Goal: Task Accomplishment & Management: Complete application form

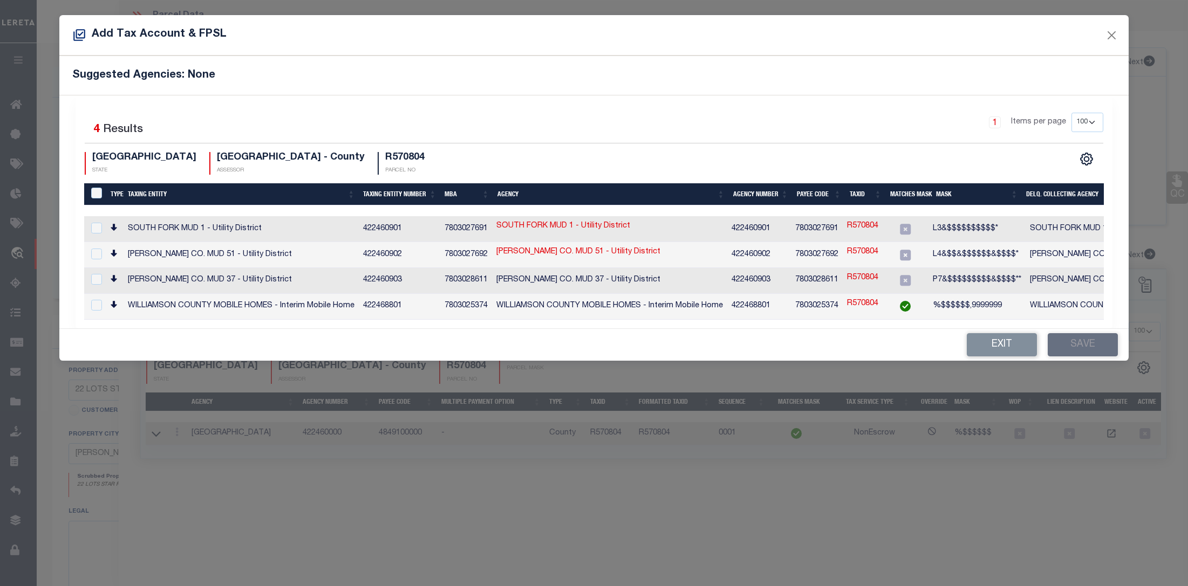
select select "100"
select select "7434"
select select "65"
select select "NonEscrow"
select select "100"
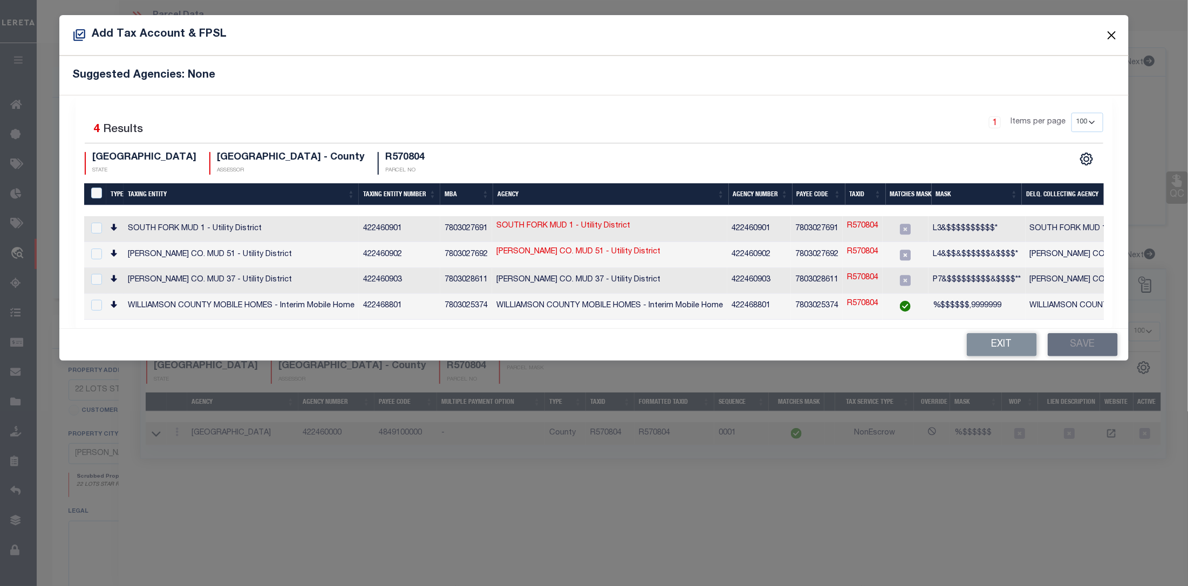
click at [1107, 36] on button "Close" at bounding box center [1111, 35] width 14 height 14
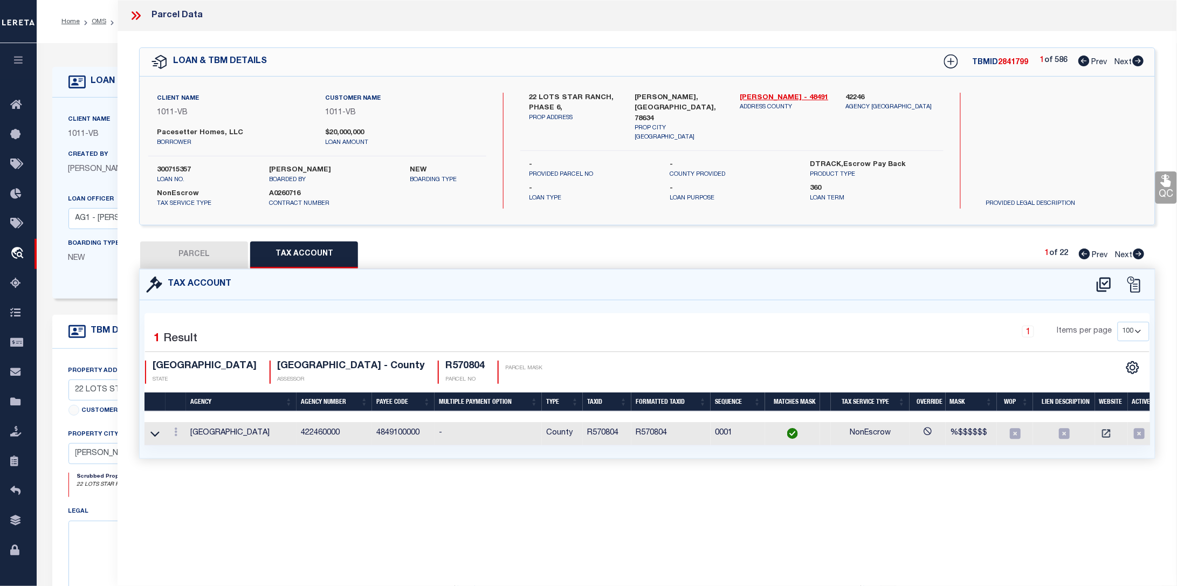
click at [139, 16] on icon at bounding box center [138, 15] width 5 height 9
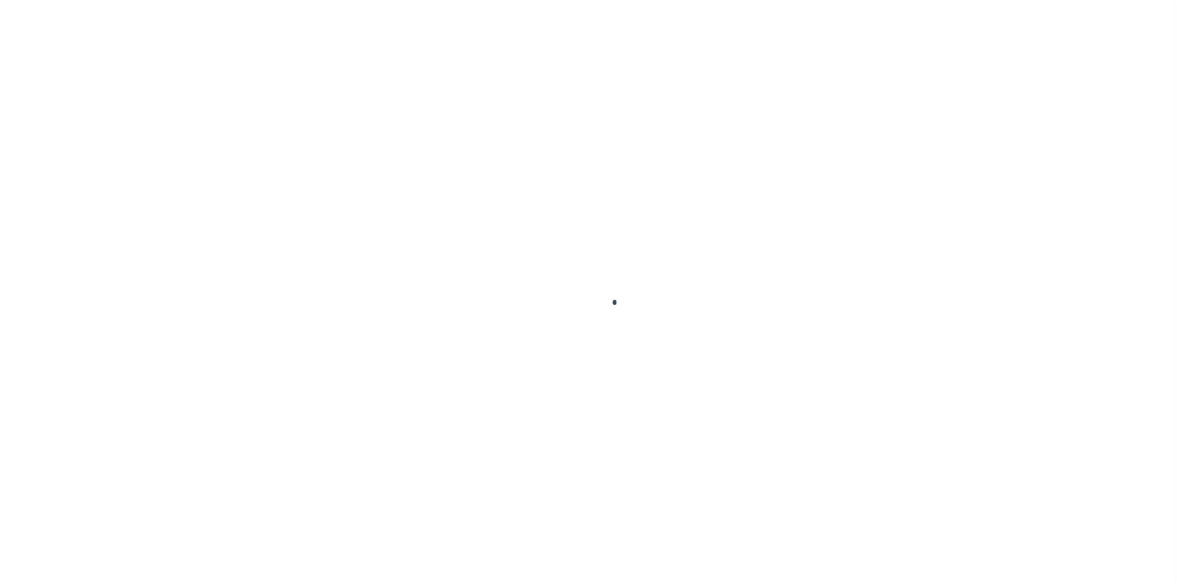
type input "300715357"
type input "Pacesetter Homes, LLC"
select select
select select "NonEscrow"
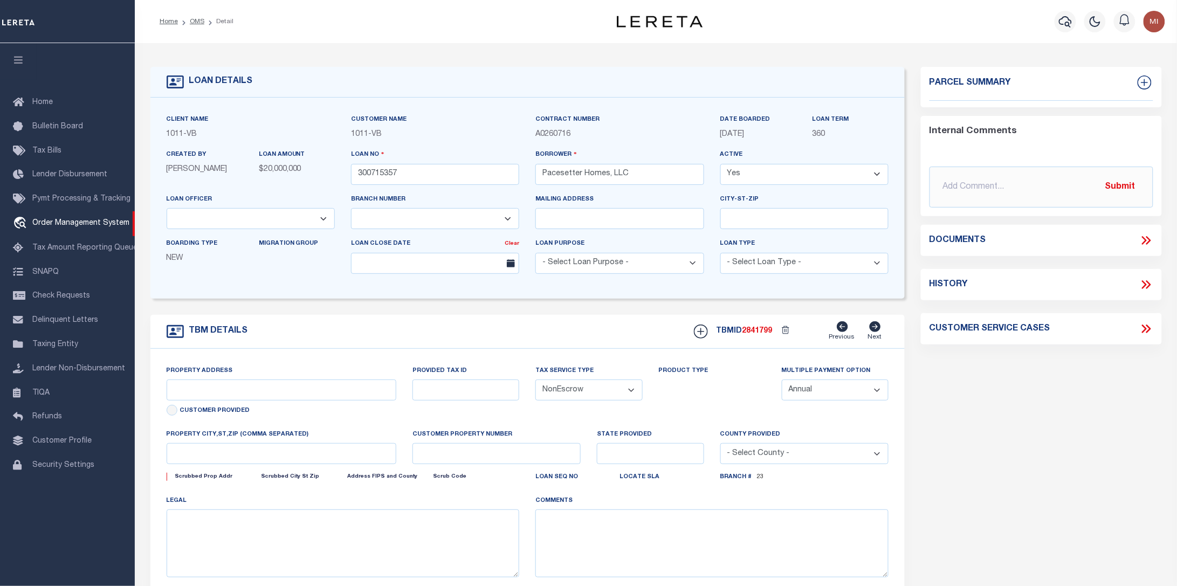
select select "65"
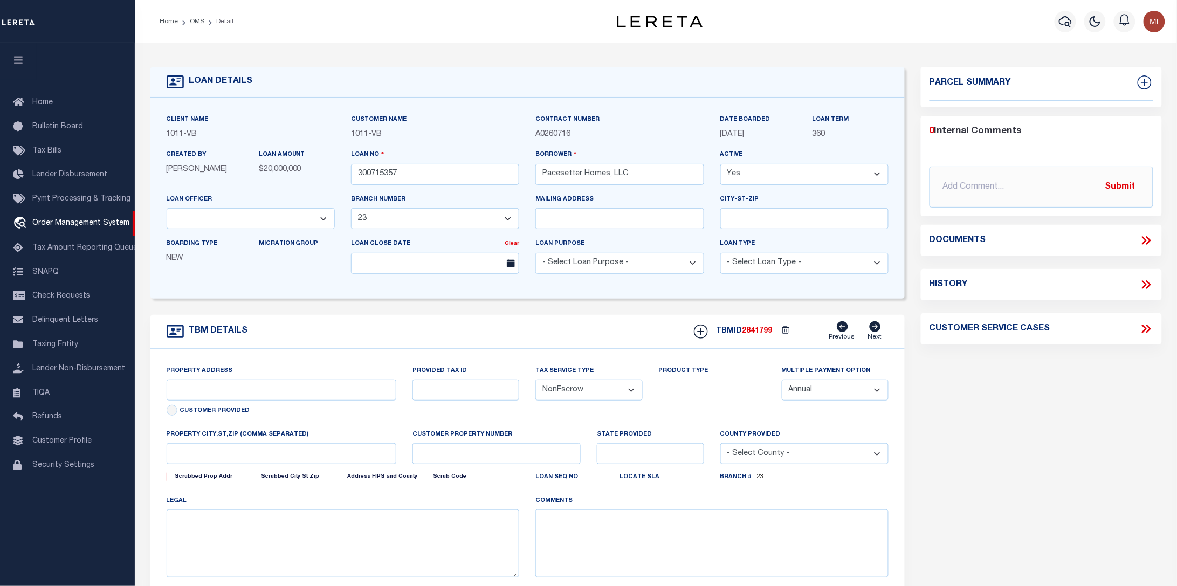
select select "7434"
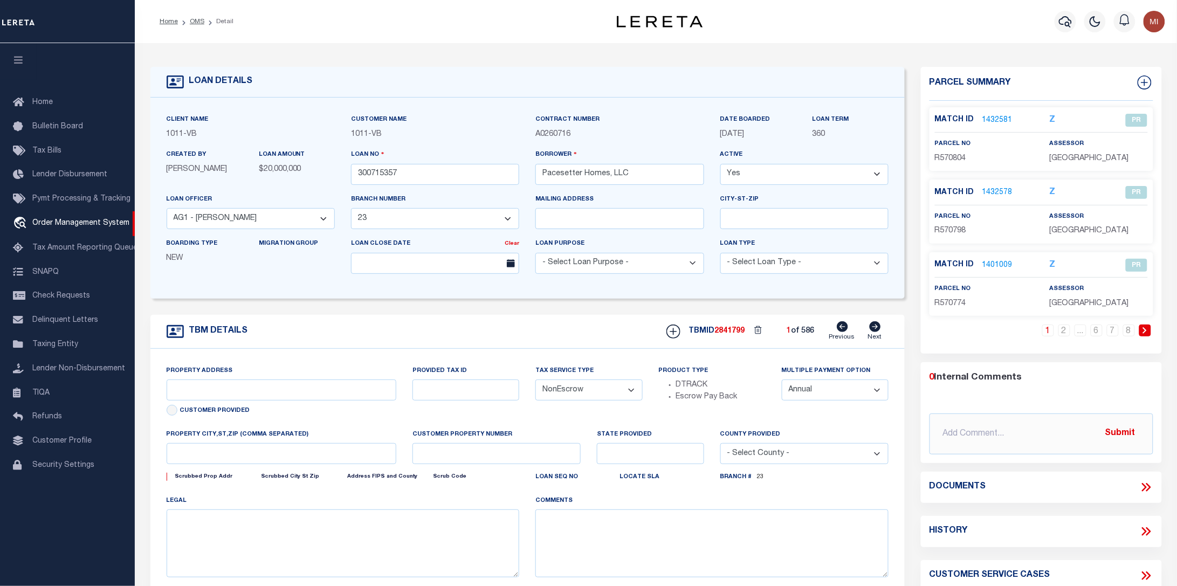
type input "22 LOTS STAR RANCH, PHASE 6,"
select select
type input "HUTTO, TX, 78634"
type input "TX"
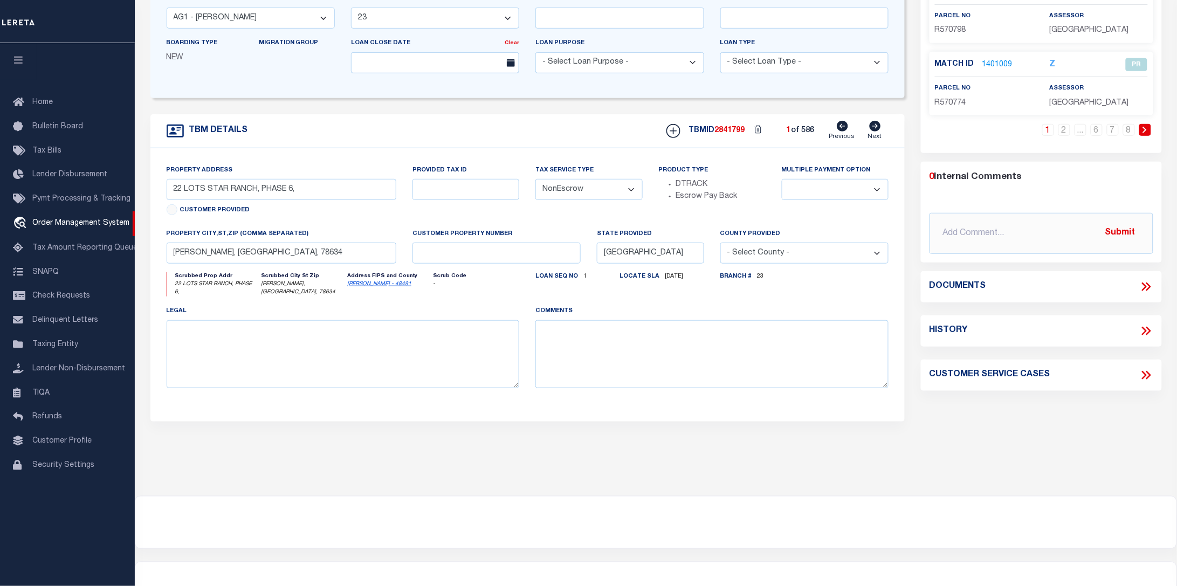
scroll to position [202, 0]
click at [1150, 289] on icon at bounding box center [1147, 285] width 14 height 14
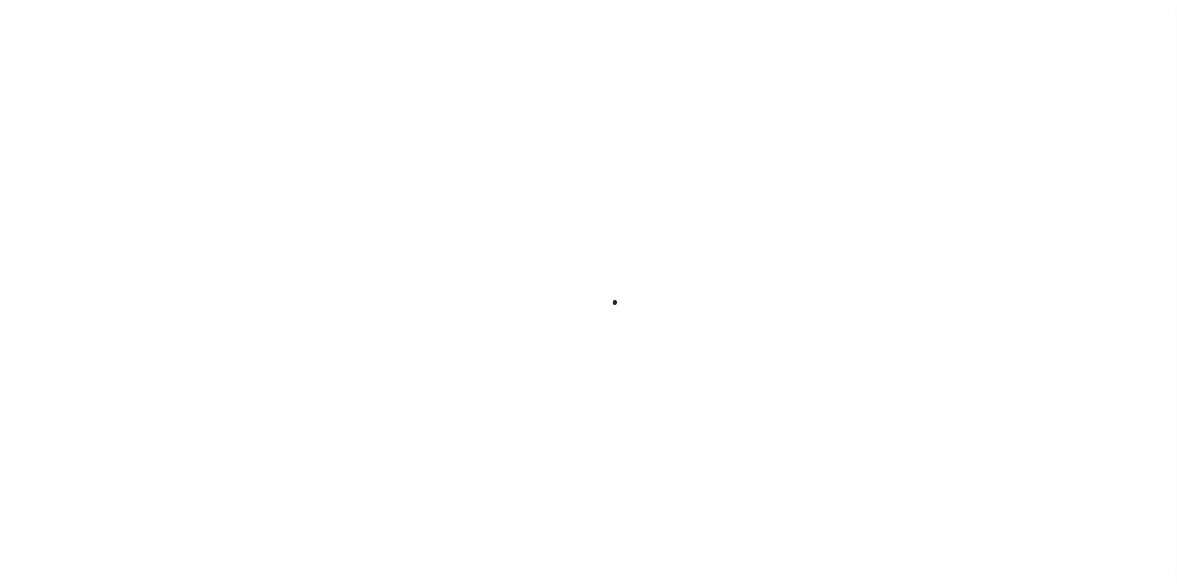
select select "NonEscrow"
type input "22 LOTS STAR RANCH, PHASE 6,"
select select
type input "[PERSON_NAME], [GEOGRAPHIC_DATA], 78634"
type input "[GEOGRAPHIC_DATA]"
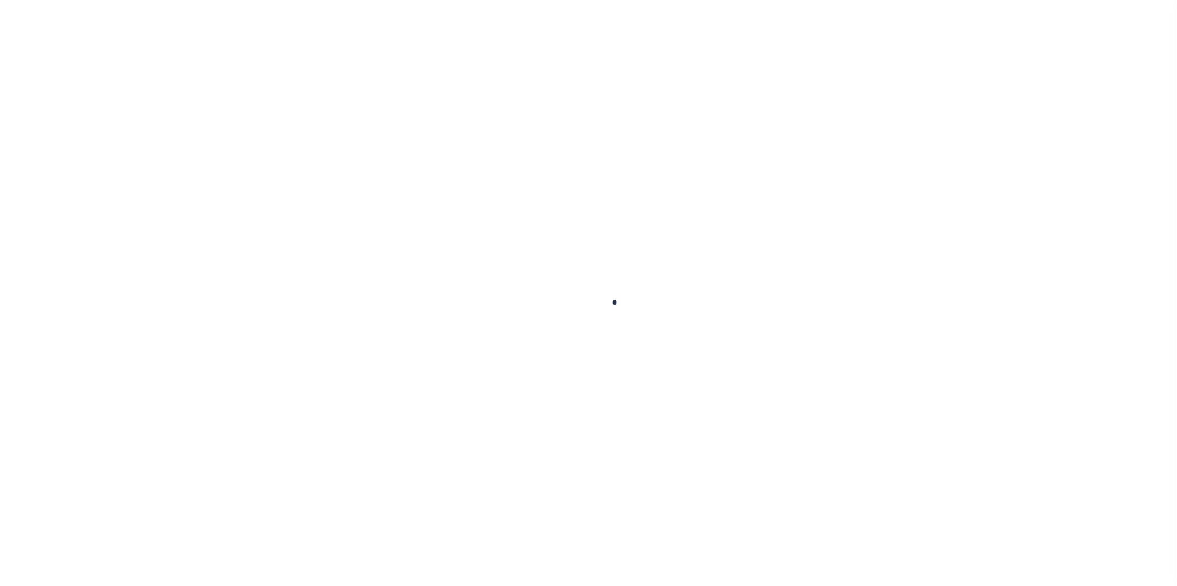
scroll to position [202, 0]
select select "65"
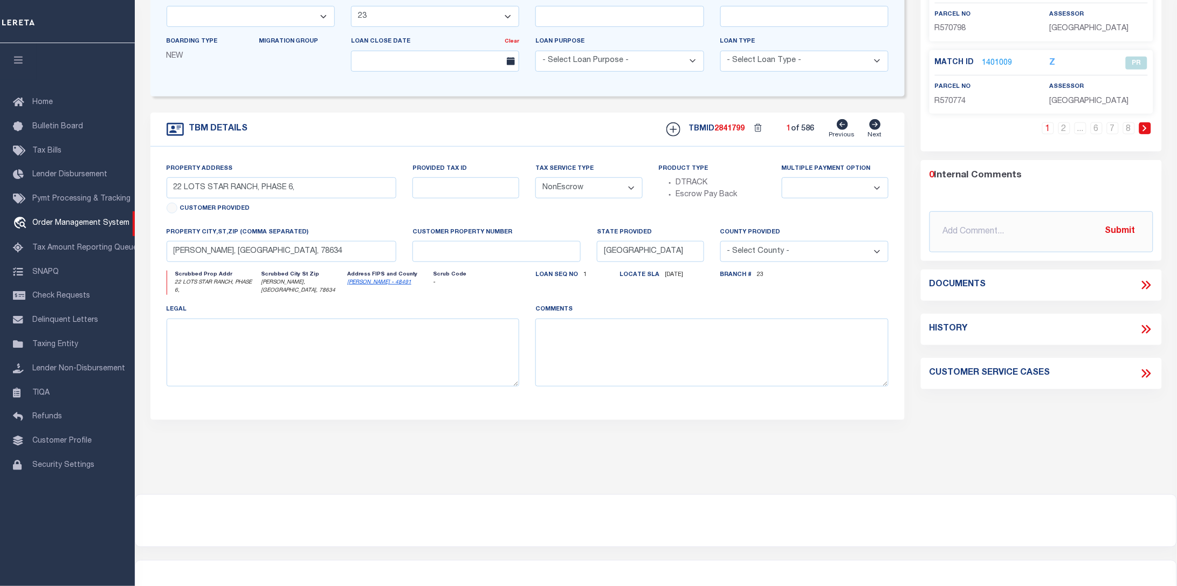
select select "7434"
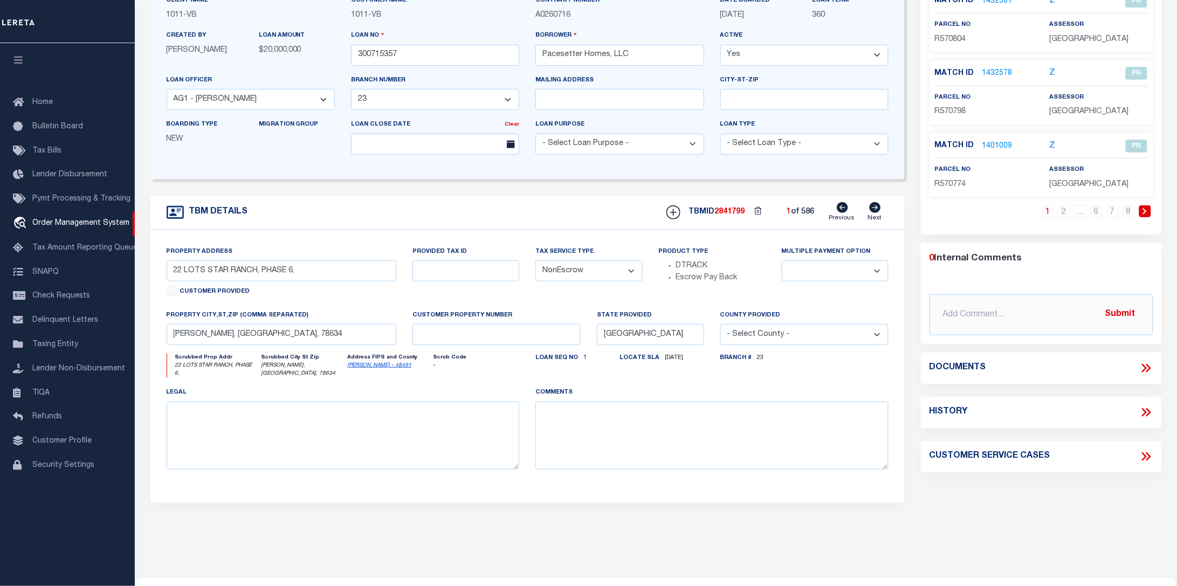
scroll to position [0, 0]
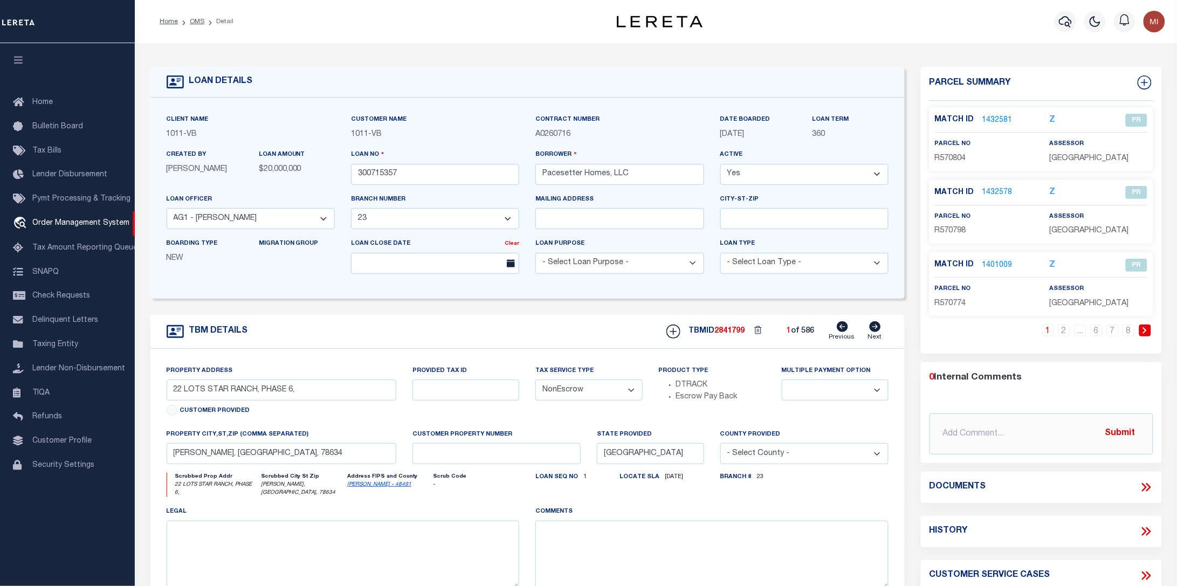
click at [1141, 480] on div "Documents" at bounding box center [1041, 487] width 241 height 31
click at [1149, 486] on icon at bounding box center [1148, 487] width 5 height 9
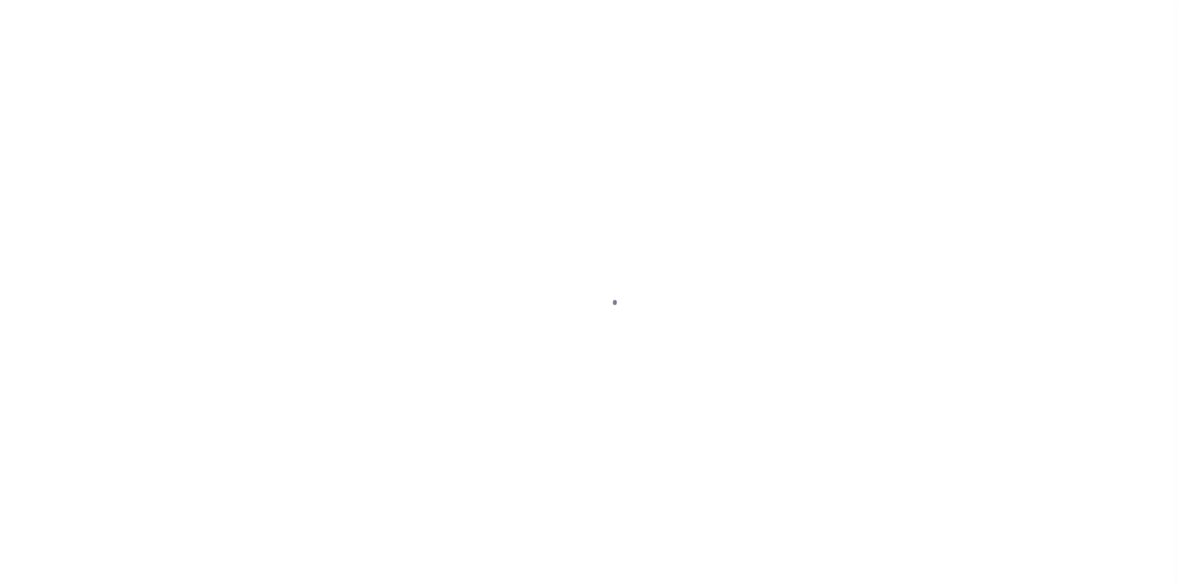
select select "CAC"
select select "CCK"
select select "USS"
